Goal: Task Accomplishment & Management: Use online tool/utility

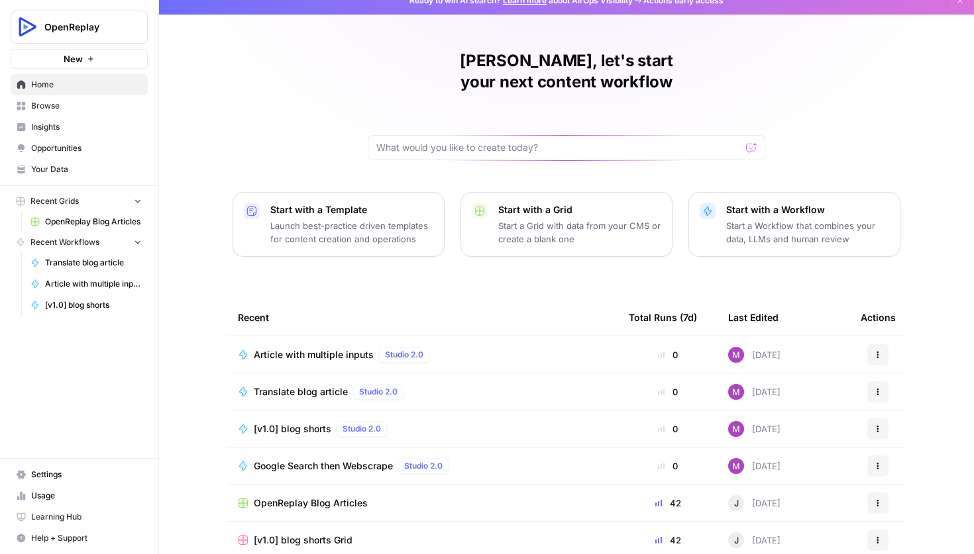
scroll to position [55, 0]
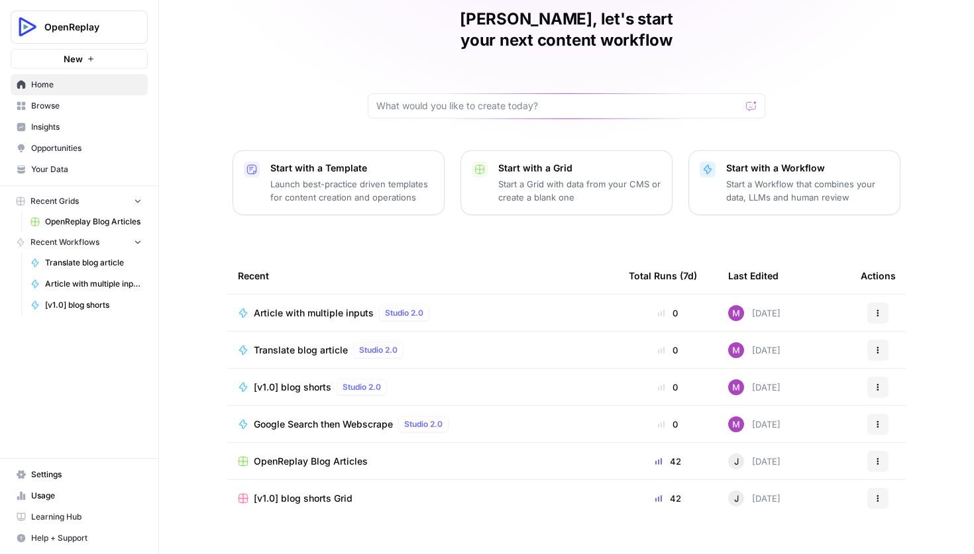
click at [96, 299] on link "[v1.0] blog shorts" at bounding box center [86, 305] width 123 height 21
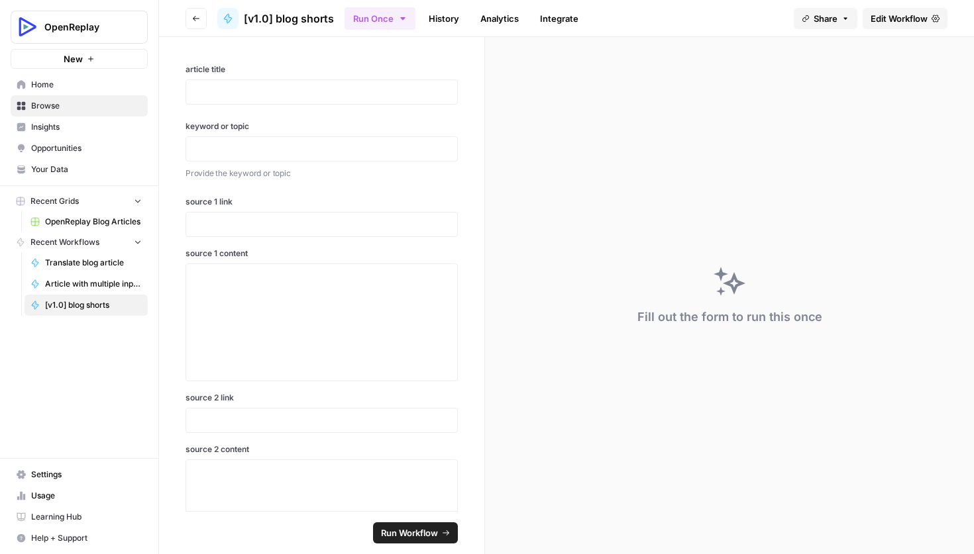
click at [883, 15] on span "Edit Workflow" at bounding box center [898, 18] width 57 height 13
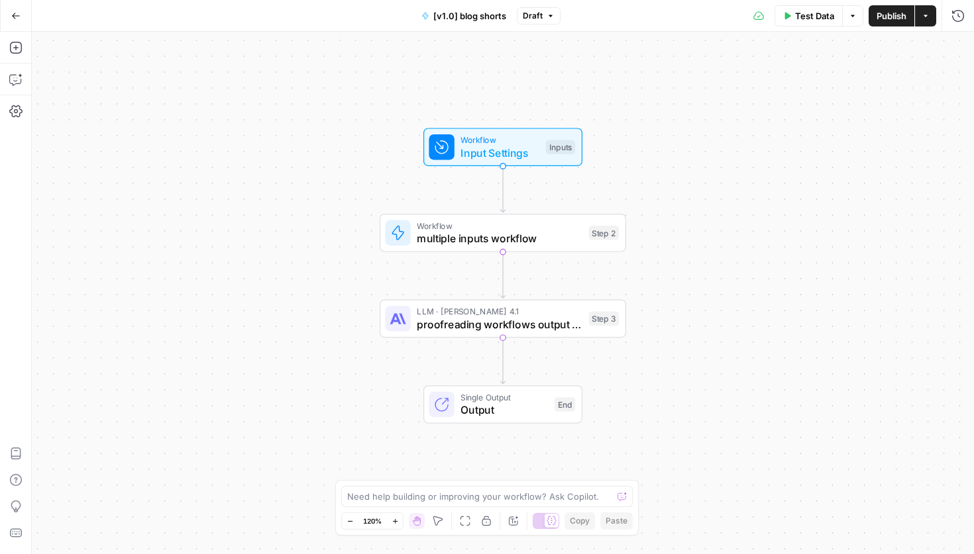
click at [21, 17] on button "Go Back" at bounding box center [16, 16] width 24 height 24
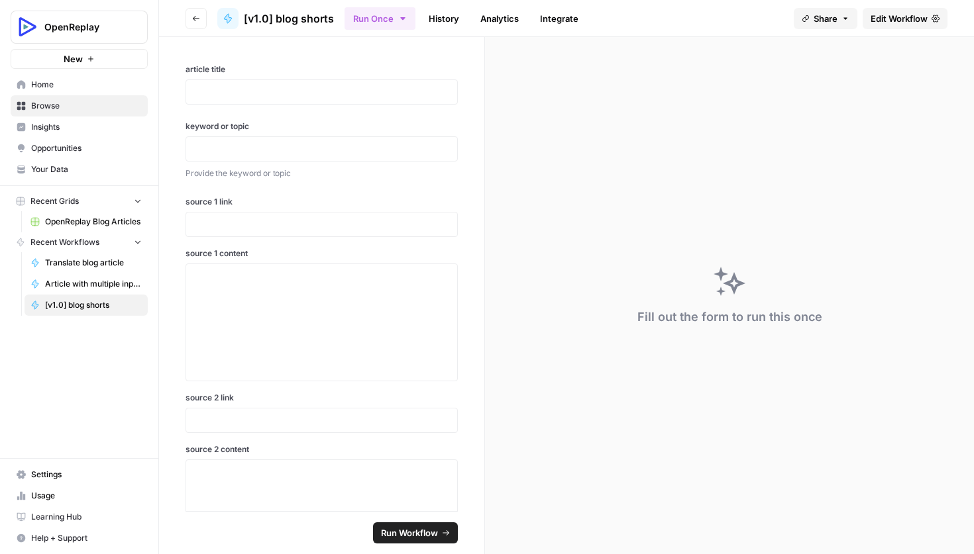
click at [92, 282] on span "Article with multiple inputs" at bounding box center [93, 284] width 97 height 12
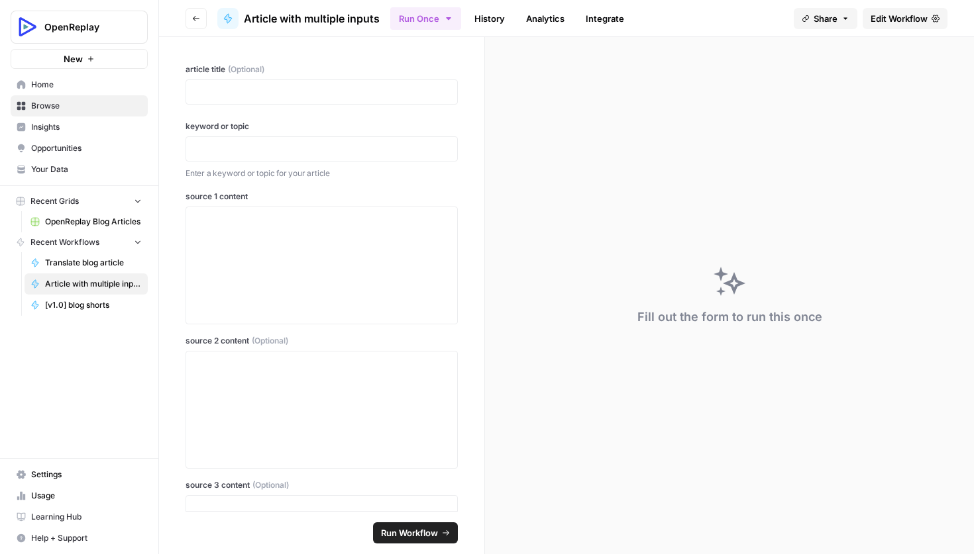
click at [71, 266] on span "Translate blog article" at bounding box center [93, 263] width 97 height 12
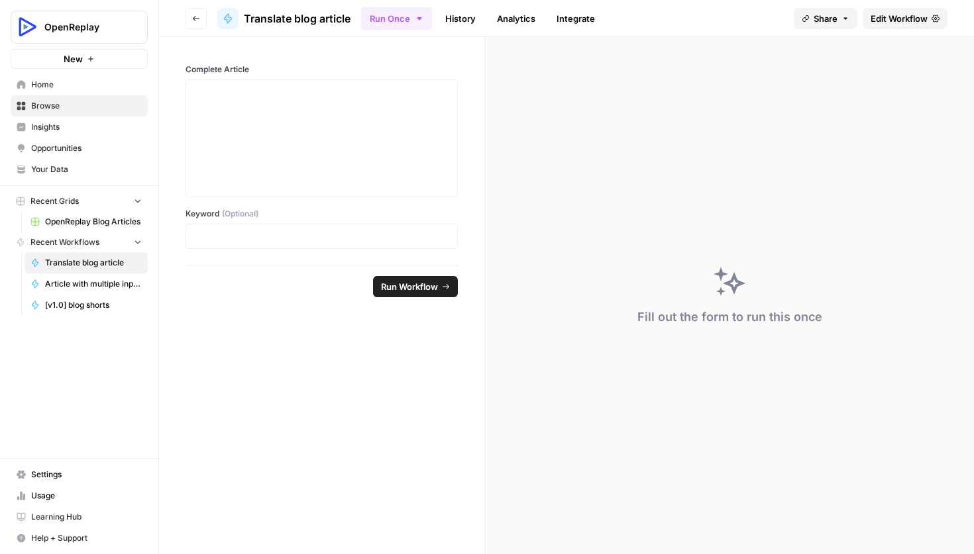
click at [881, 19] on span "Edit Workflow" at bounding box center [898, 18] width 57 height 13
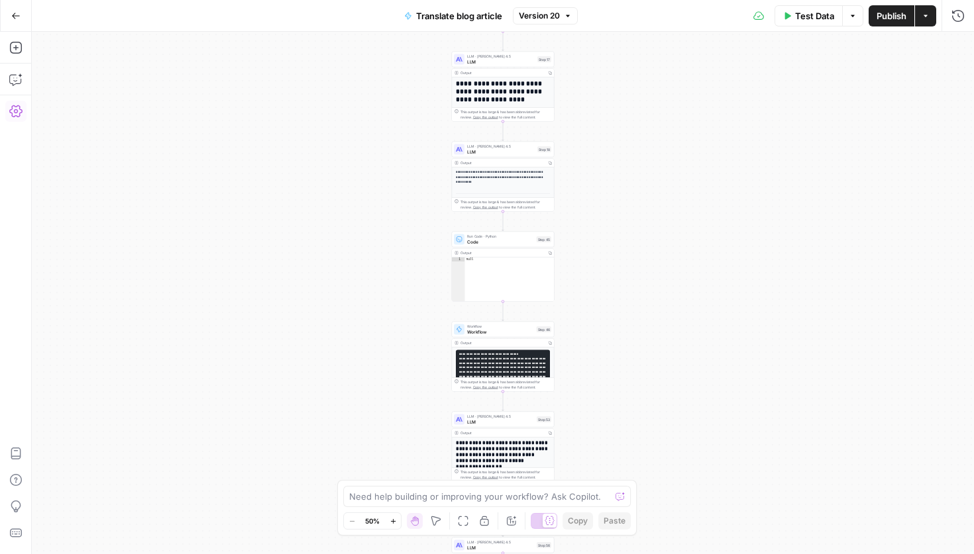
click at [16, 117] on icon "button" at bounding box center [15, 111] width 13 height 13
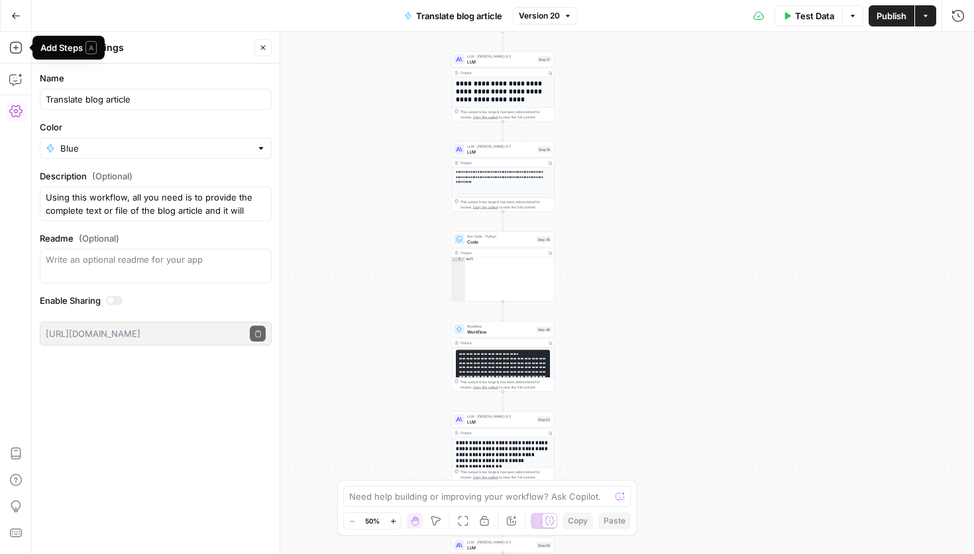
click at [382, 118] on div "**********" at bounding box center [503, 293] width 942 height 523
click at [266, 52] on button "Close" at bounding box center [262, 47] width 17 height 17
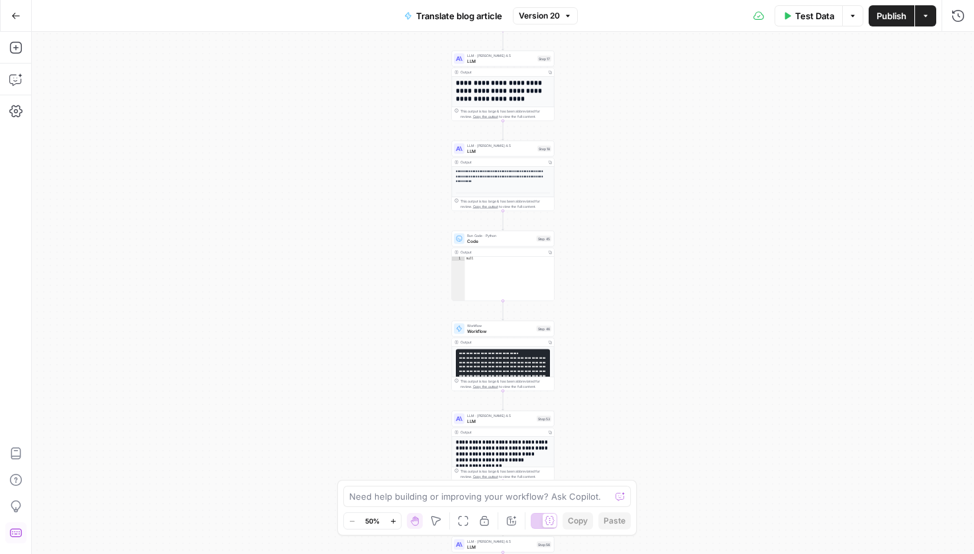
click at [19, 533] on icon "button" at bounding box center [15, 533] width 12 height 9
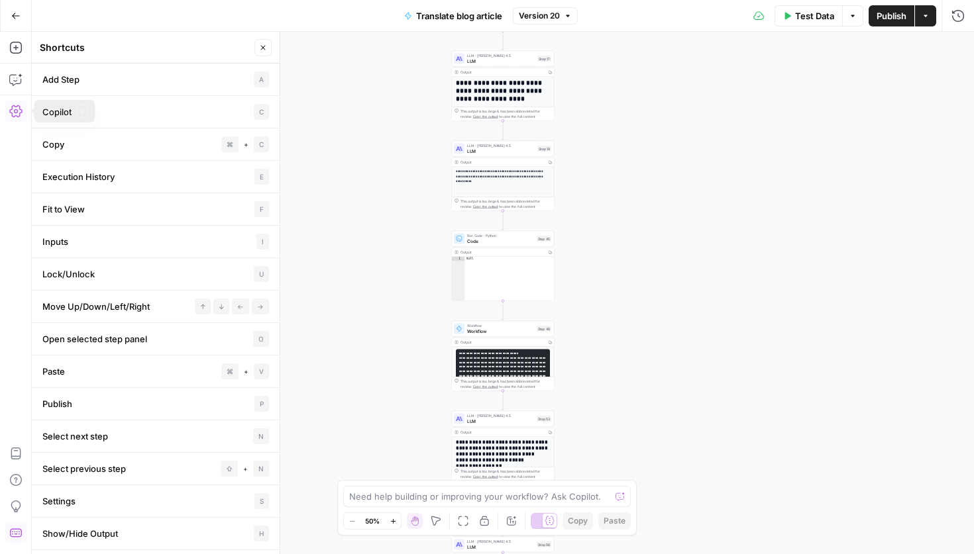
click at [16, 106] on icon "button" at bounding box center [15, 111] width 13 height 13
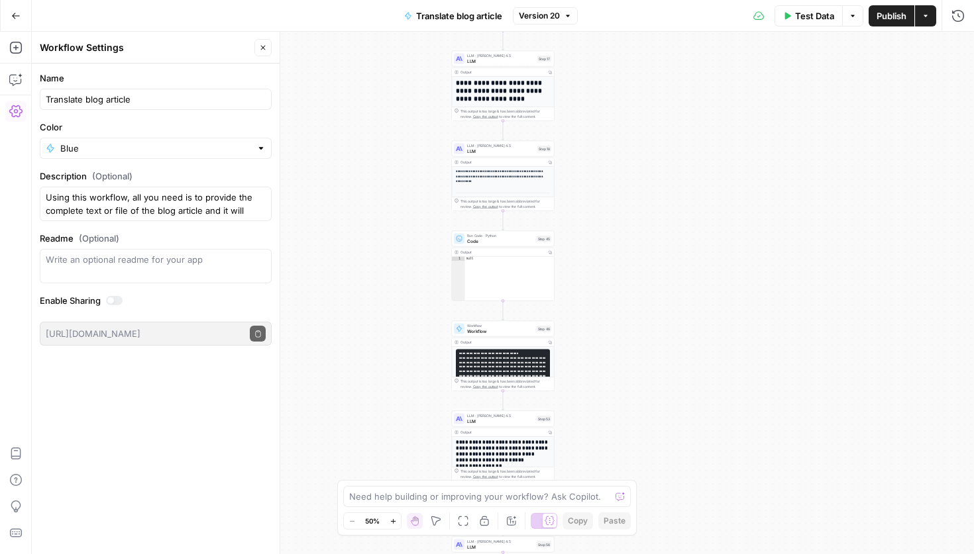
click at [325, 217] on div "**********" at bounding box center [503, 293] width 942 height 523
click at [262, 41] on button "Close" at bounding box center [262, 47] width 17 height 17
